Goal: Information Seeking & Learning: Learn about a topic

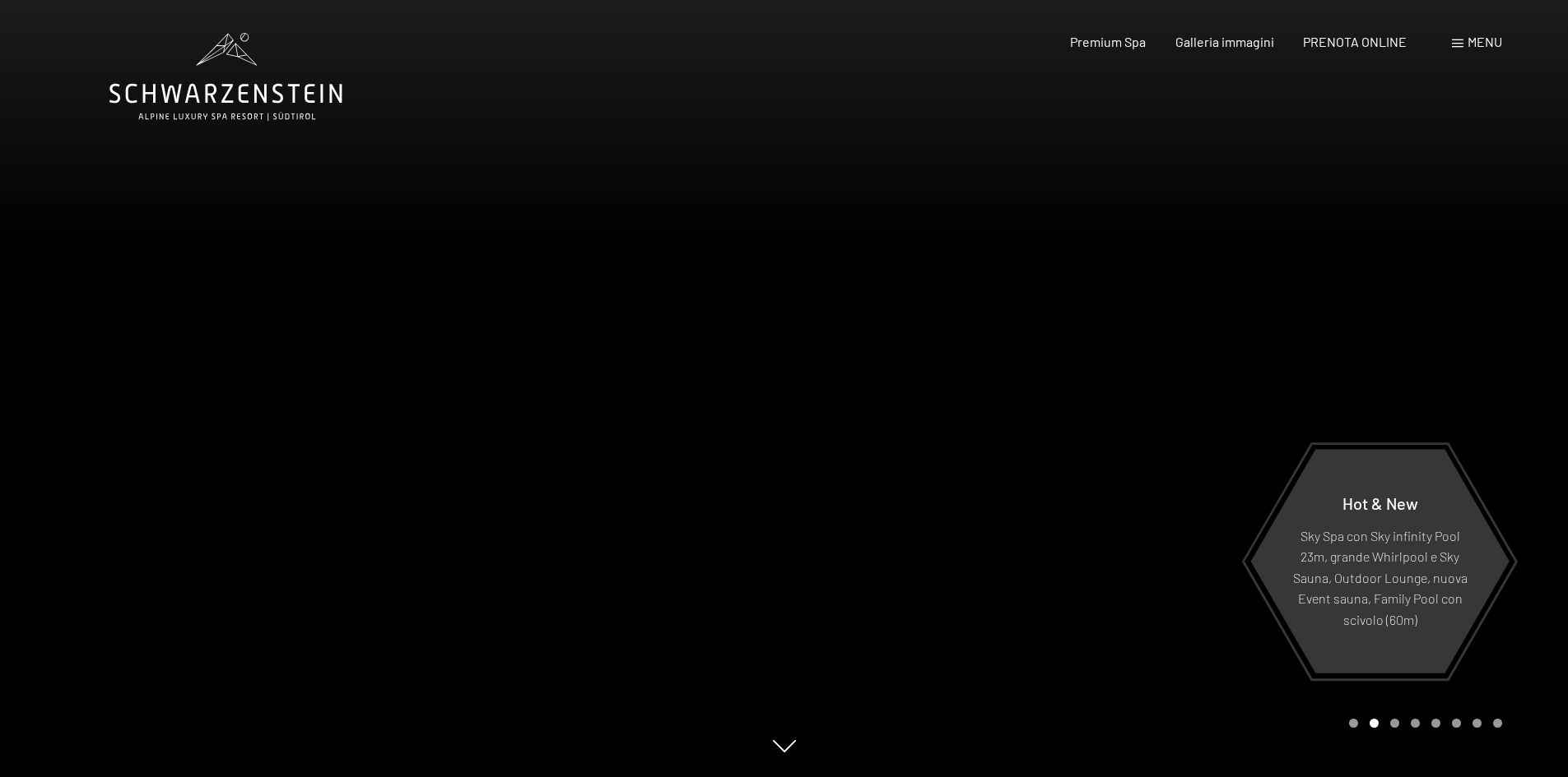
click at [1460, 36] on div "Menu" at bounding box center [1476, 42] width 50 height 18
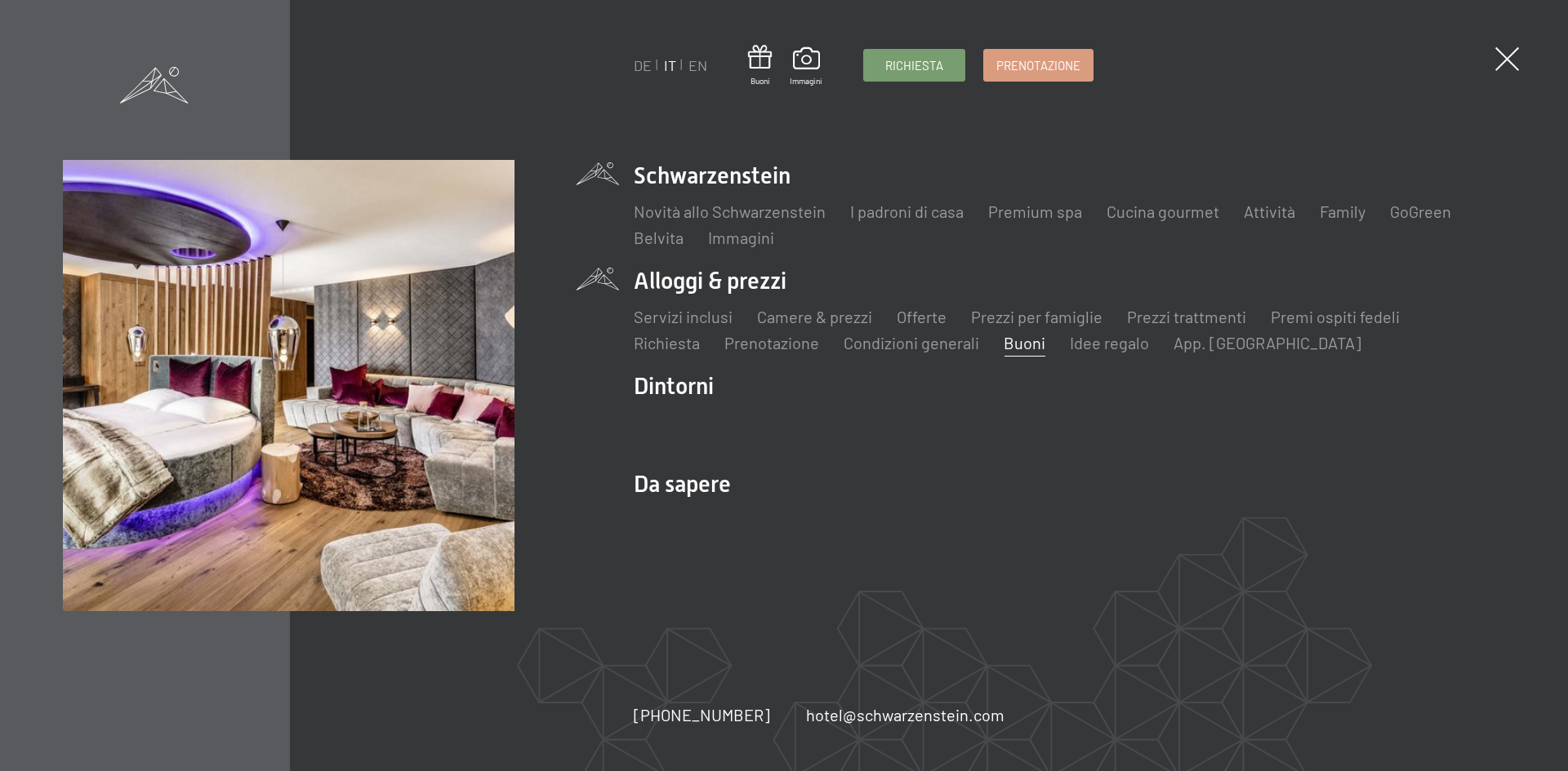
click at [1032, 338] on link "Buoni" at bounding box center [1024, 342] width 41 height 20
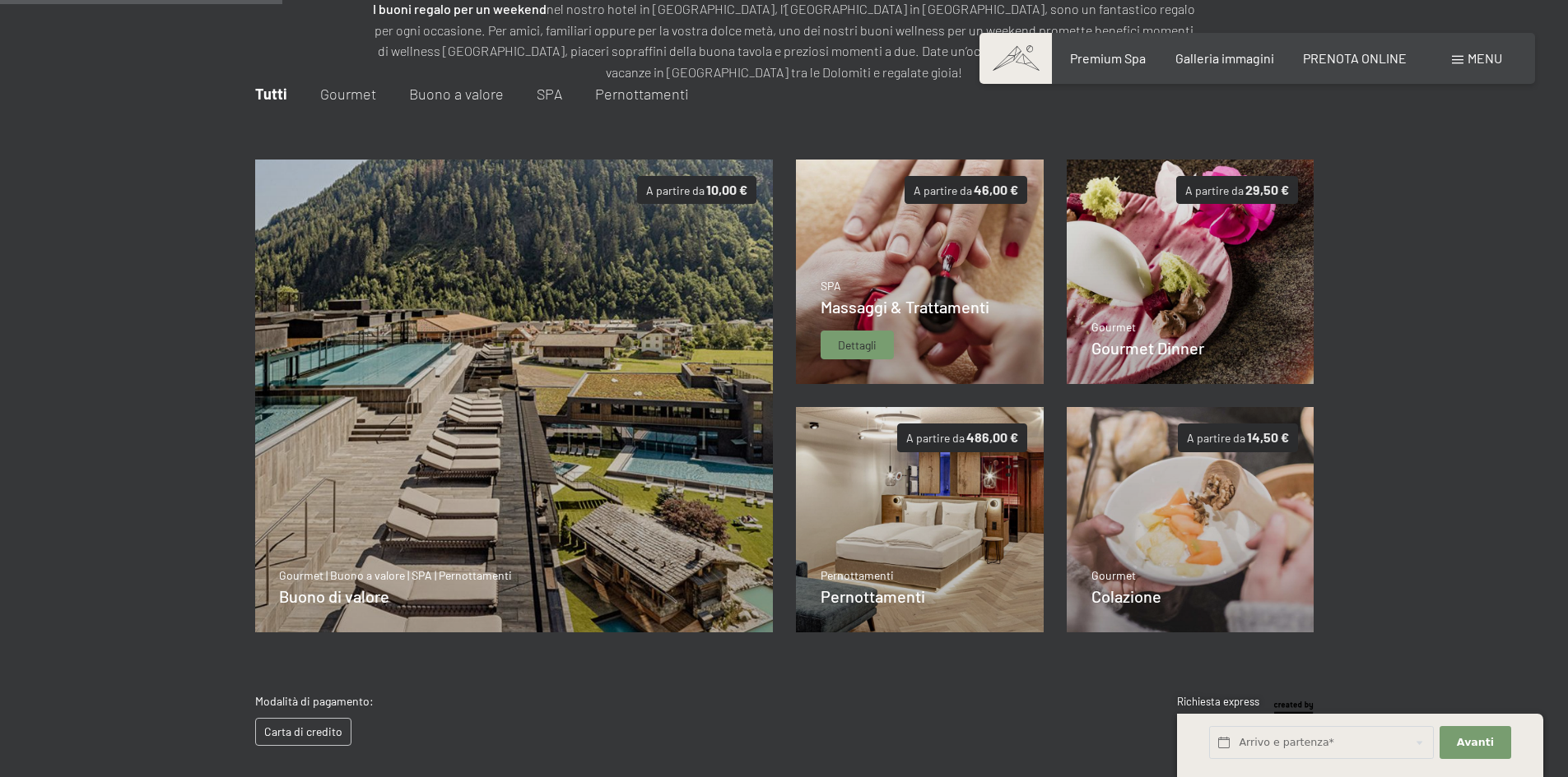
click at [939, 227] on img at bounding box center [919, 272] width 247 height 226
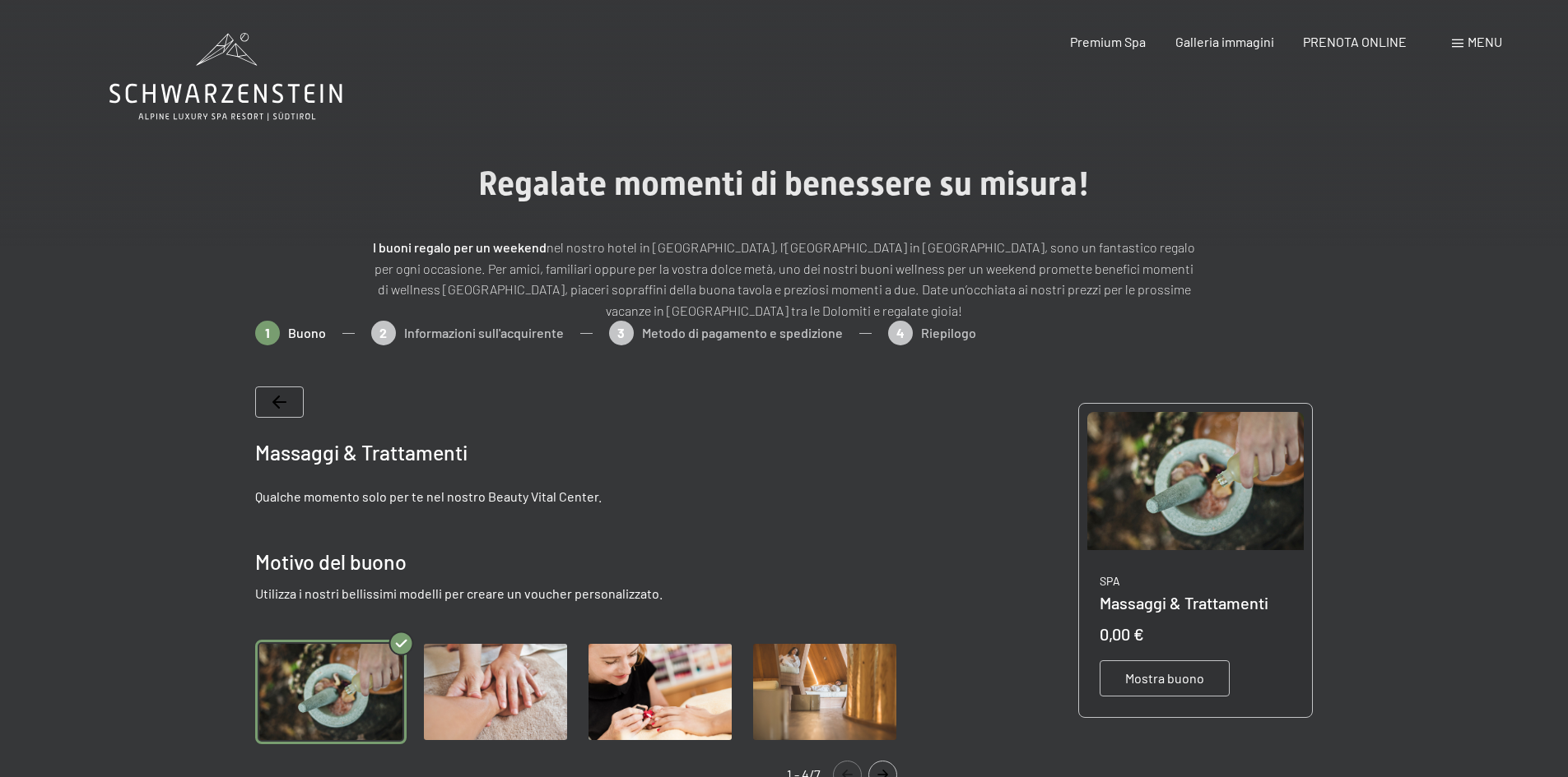
click at [1477, 48] on span "Menu" at bounding box center [1485, 42] width 34 height 15
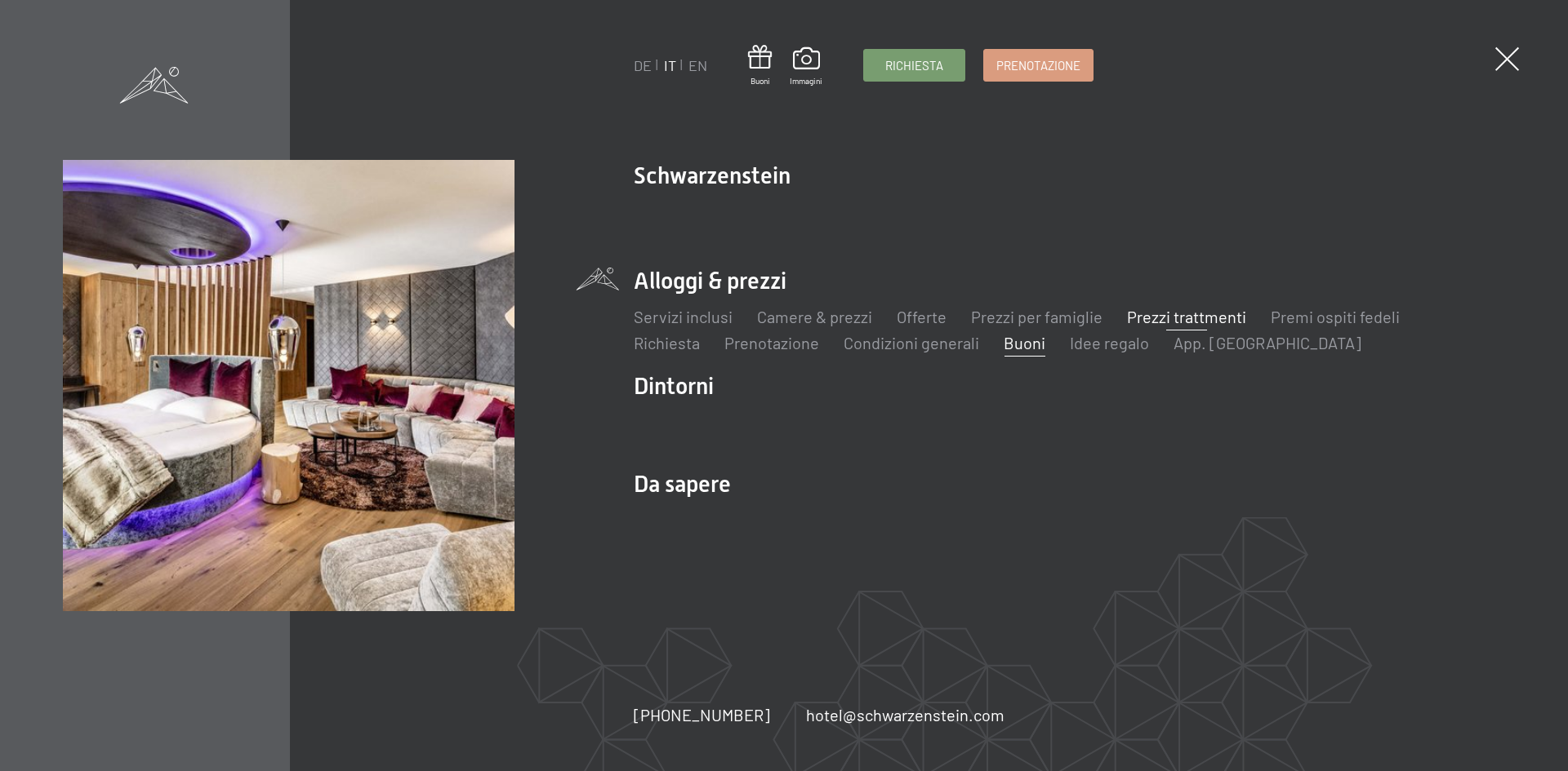
click at [1175, 319] on link "Prezzi trattmenti" at bounding box center [1186, 316] width 119 height 20
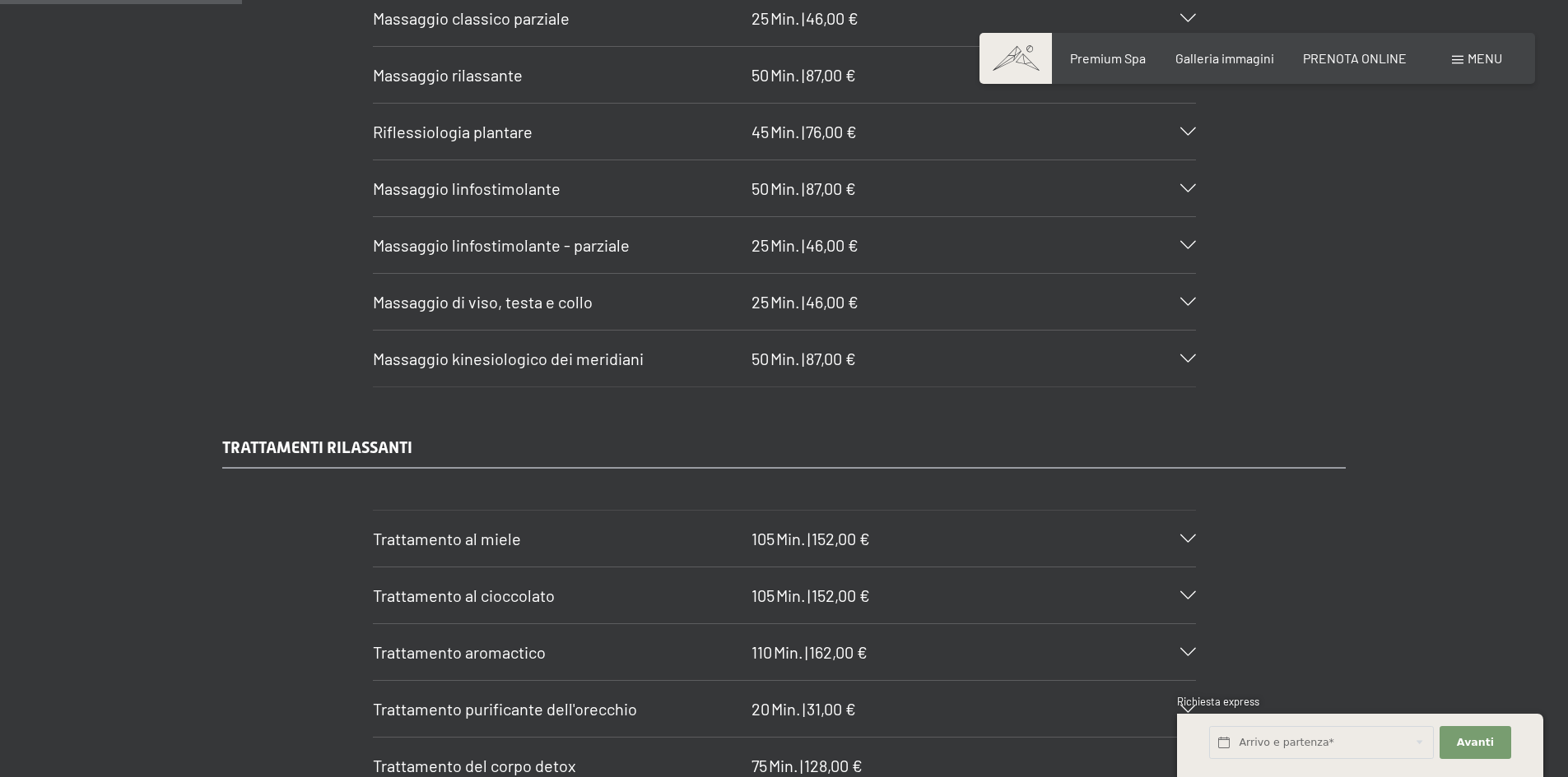
scroll to position [2056, 0]
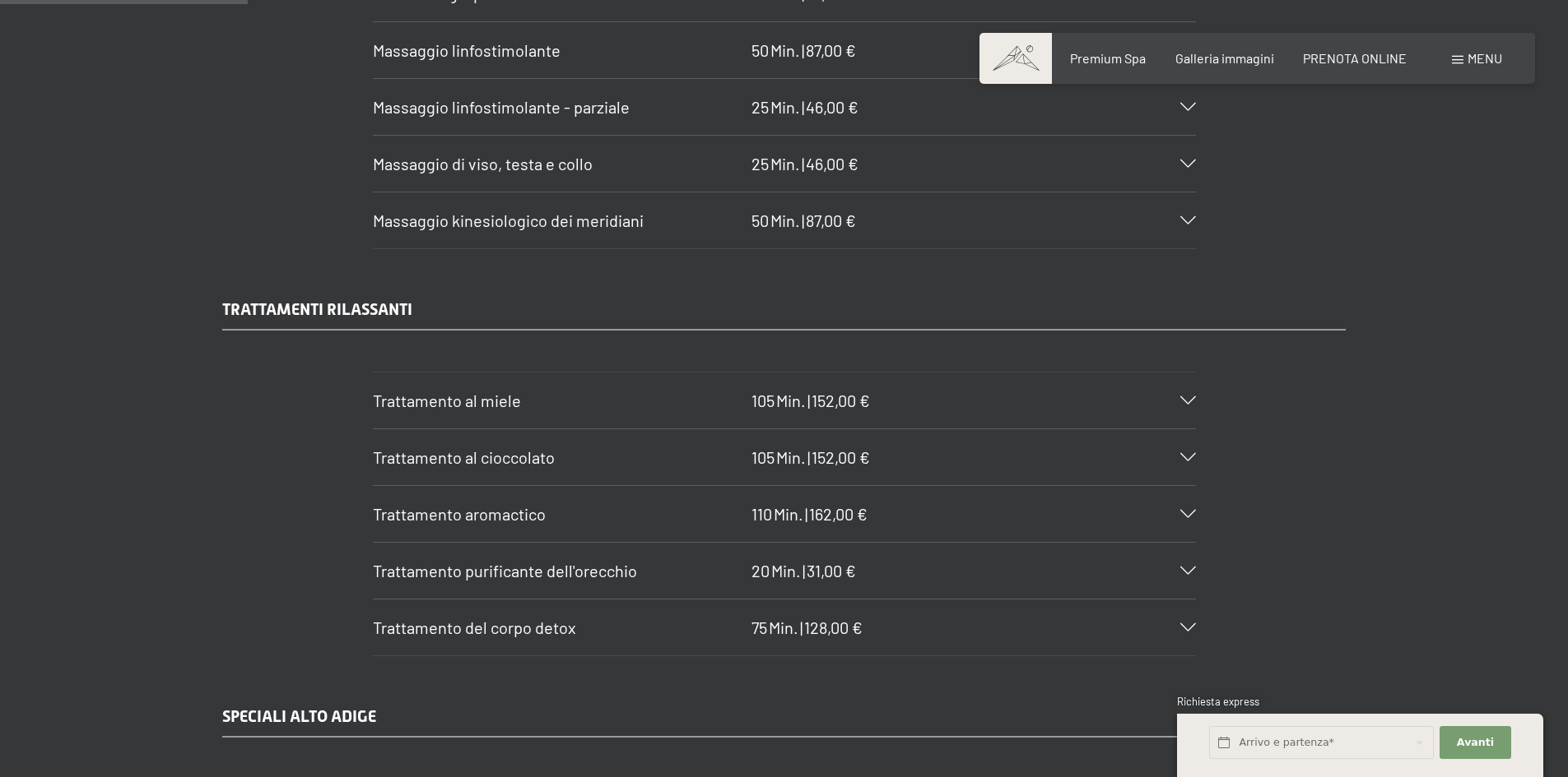
click at [1187, 562] on div "Trattamento purificante dell'orecchio 20 Min. | 31,00 €" at bounding box center [784, 570] width 823 height 56
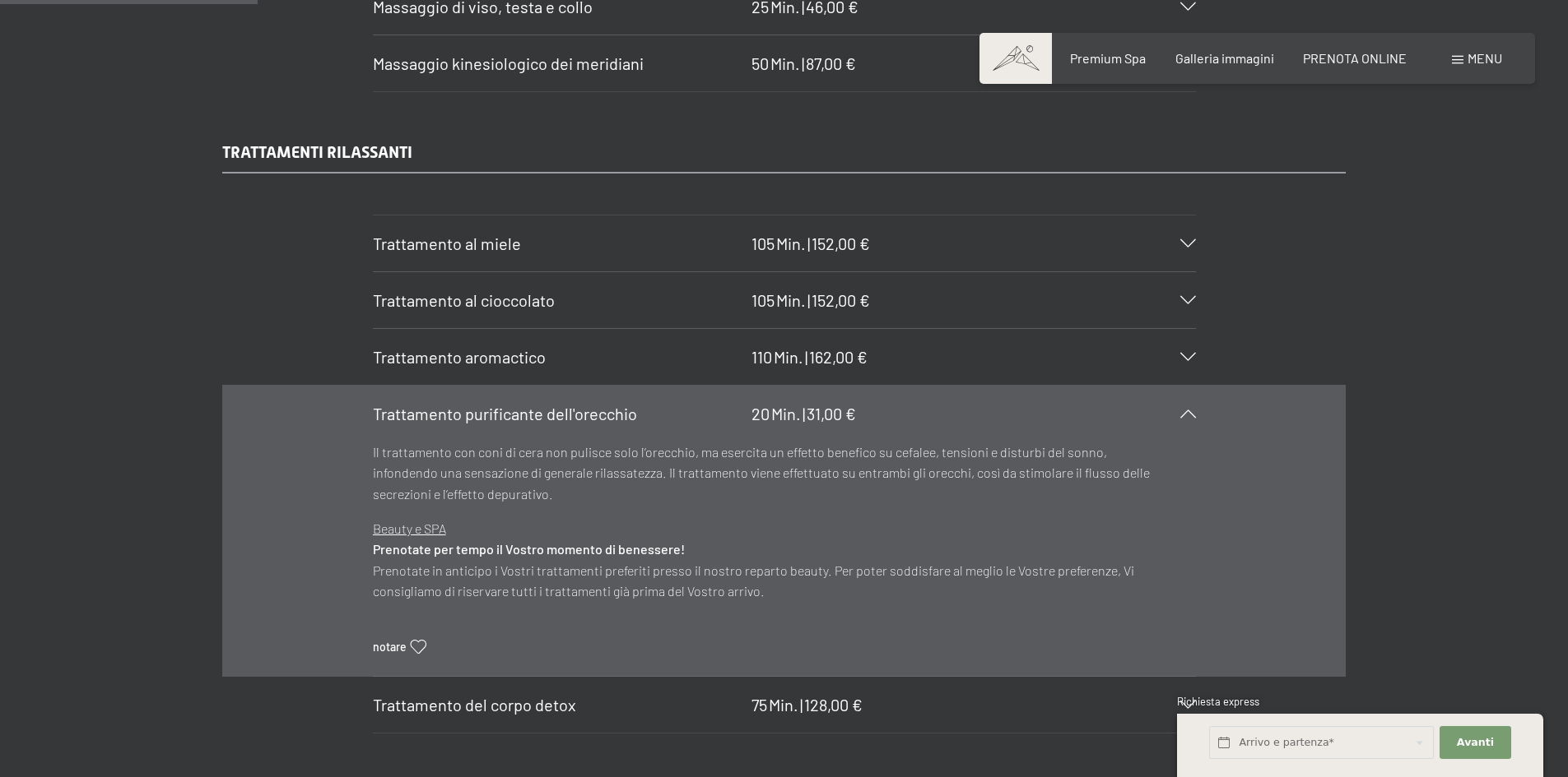
scroll to position [2221, 0]
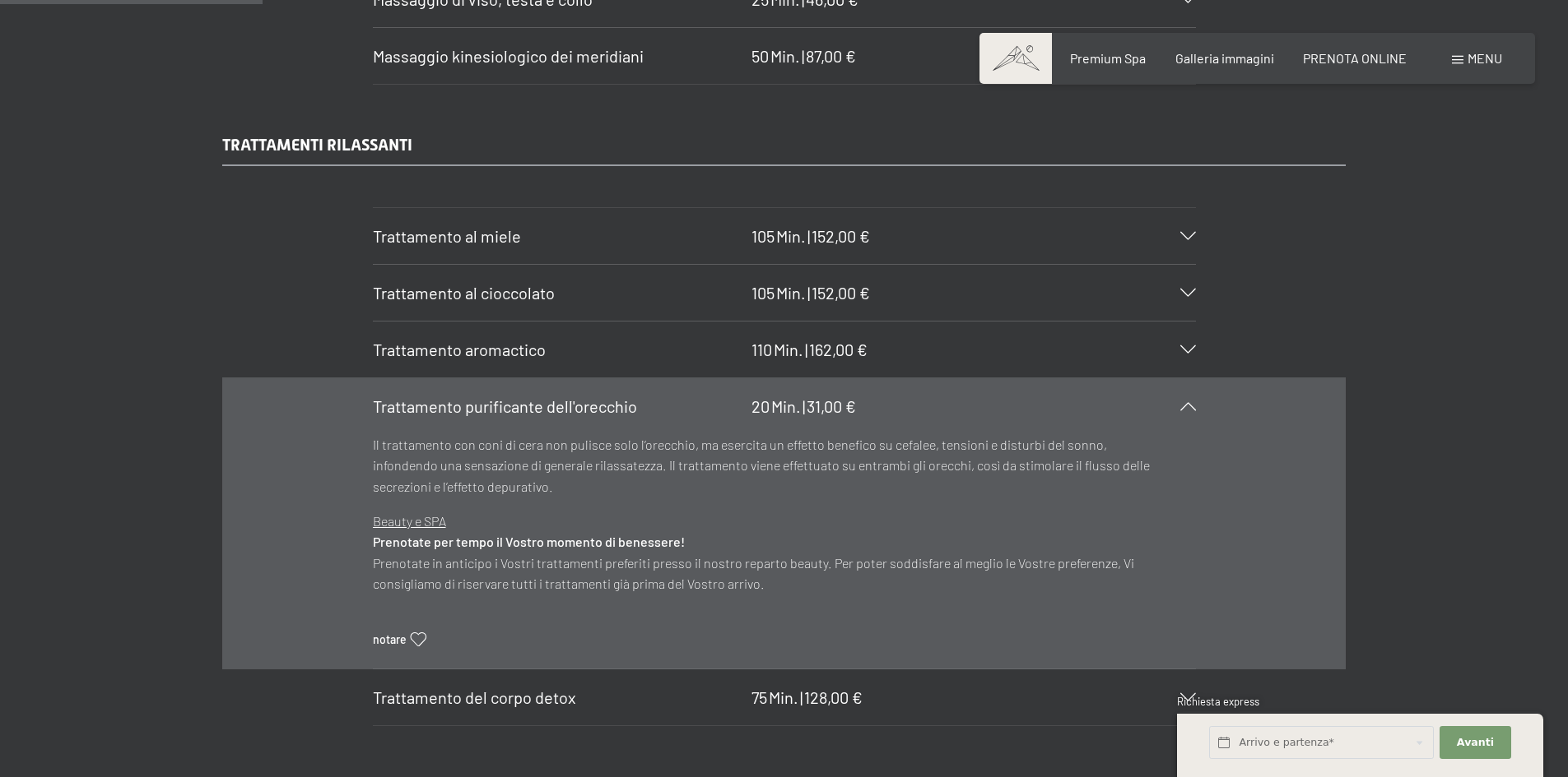
click at [866, 396] on div "Trattamento purificante dell'orecchio 20 Min. | 31,00 €" at bounding box center [784, 406] width 823 height 56
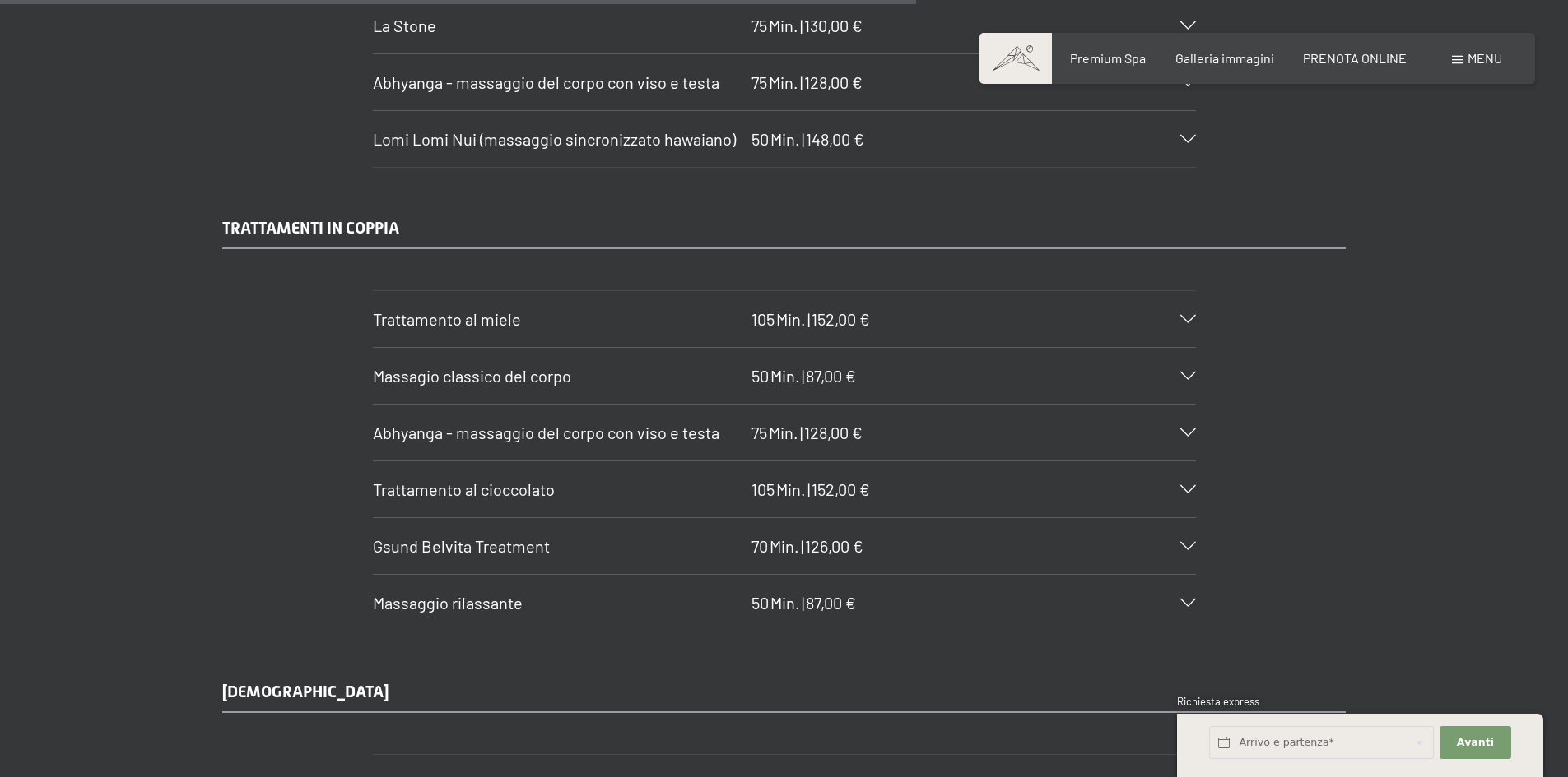
scroll to position [7732, 0]
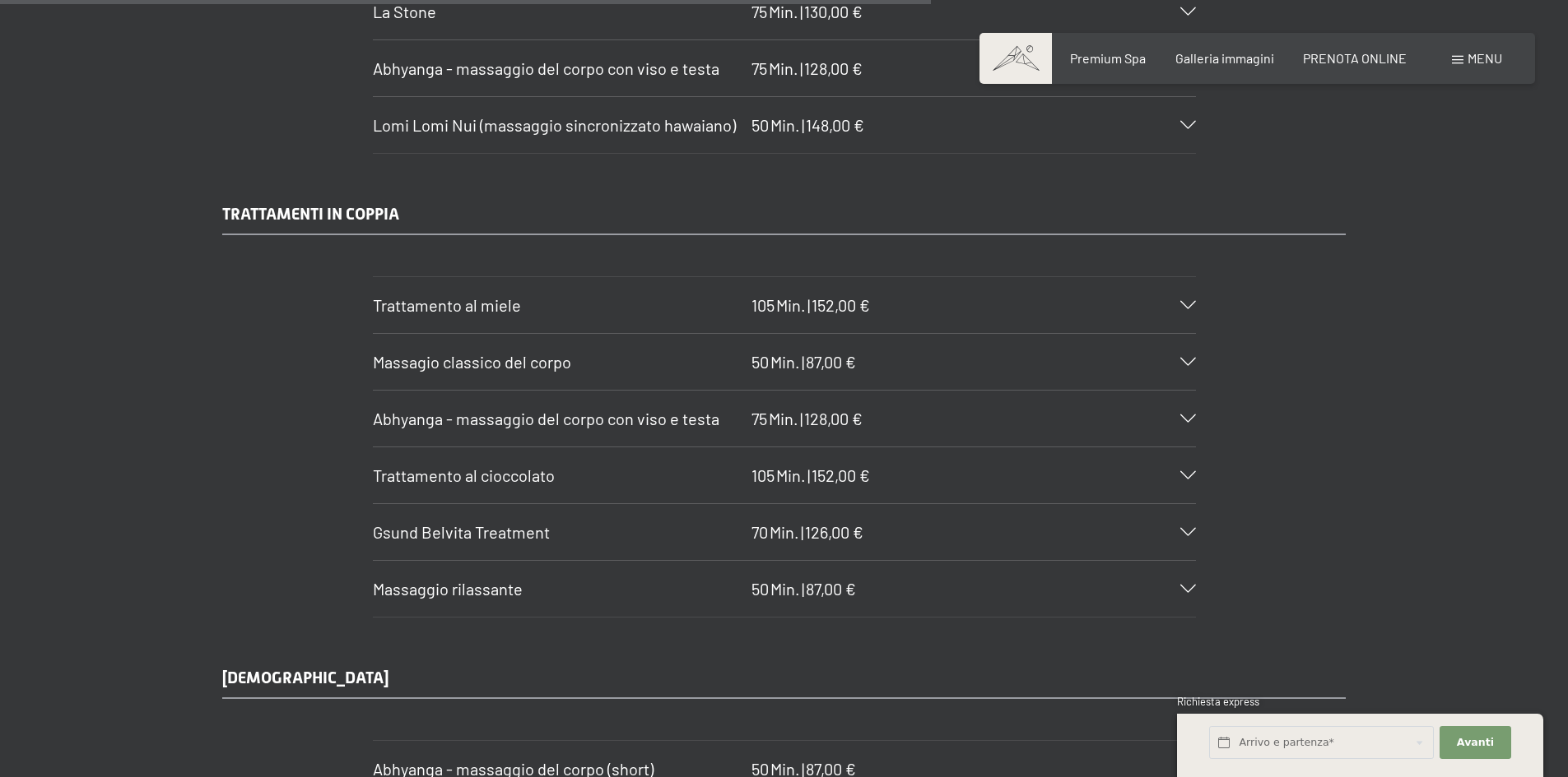
click at [1129, 338] on div "Massagio classico del corpo 50 Min. | 87,00 €" at bounding box center [784, 361] width 823 height 56
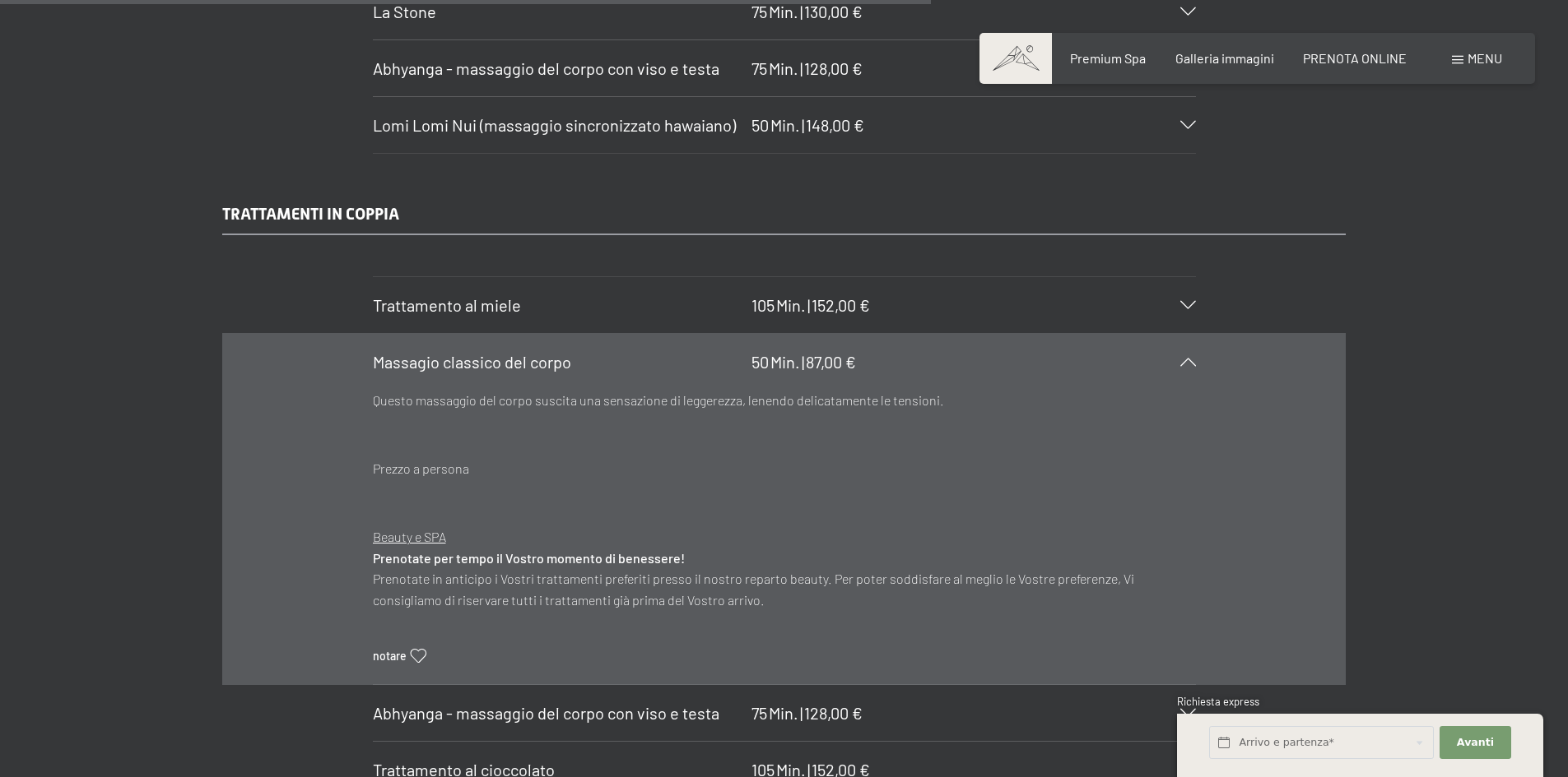
click at [1129, 338] on div "Massagio classico del corpo 50 Min. | 87,00 €" at bounding box center [784, 361] width 823 height 56
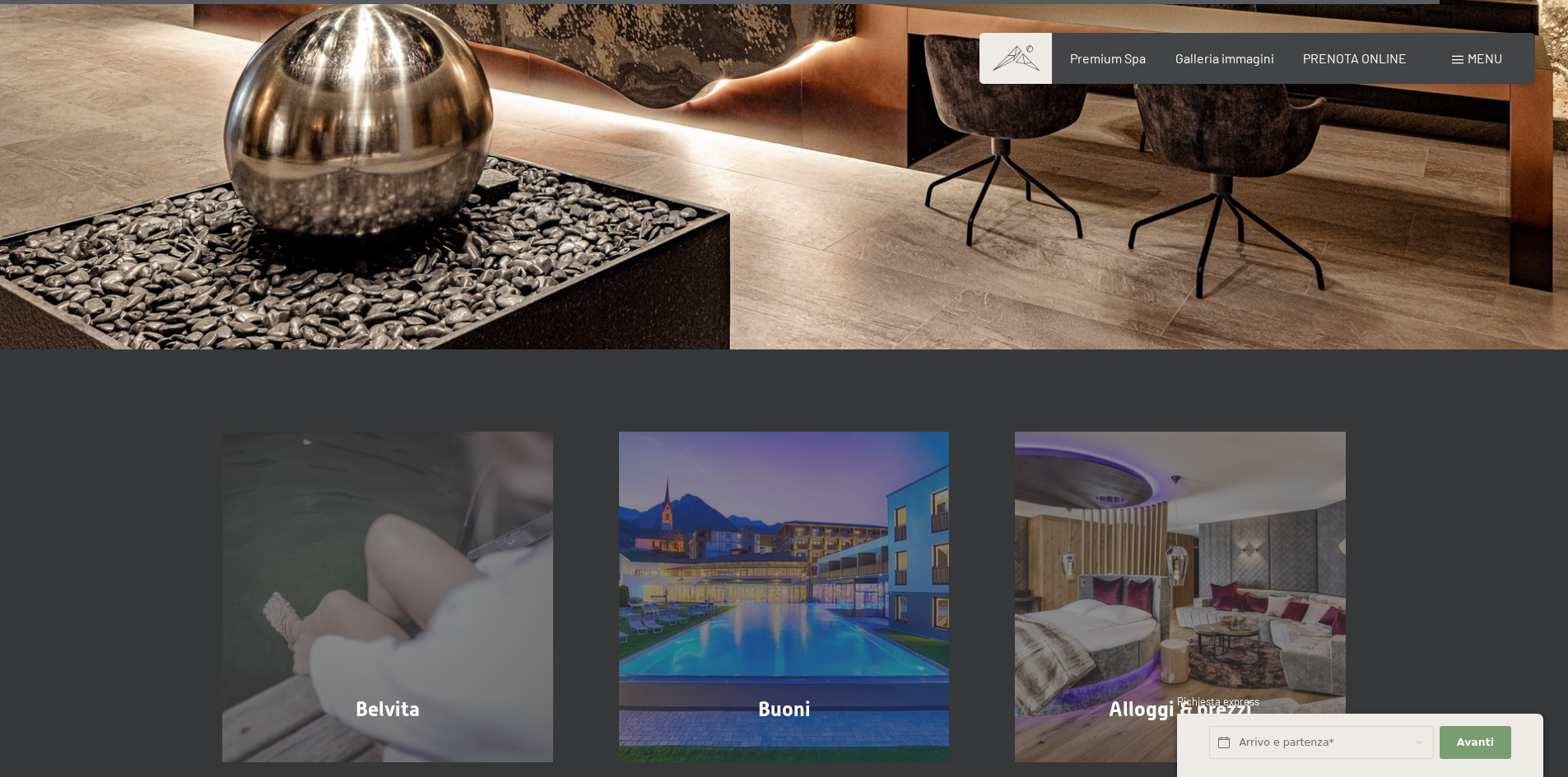
scroll to position [12422, 0]
